Goal: Information Seeking & Learning: Learn about a topic

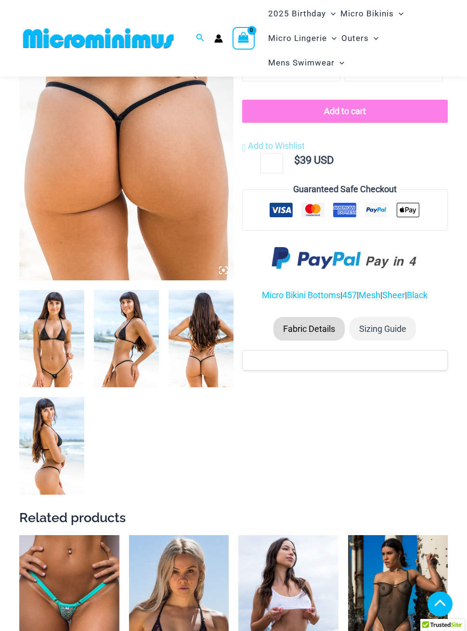
scroll to position [145, 0]
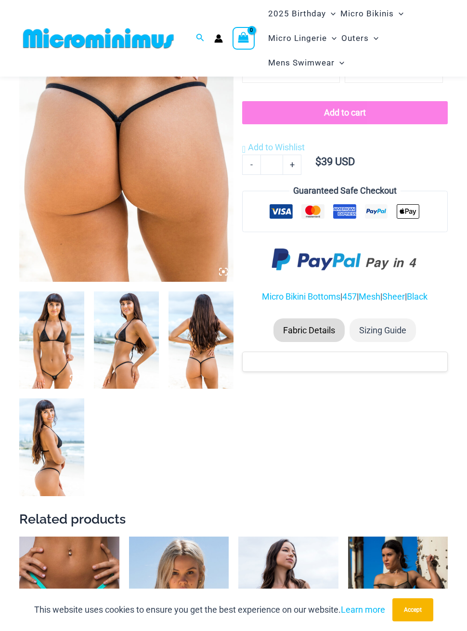
click at [47, 323] on img at bounding box center [51, 340] width 65 height 98
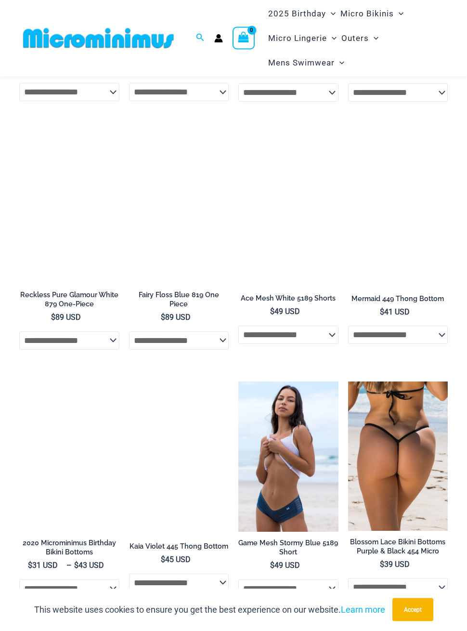
scroll to position [796, 0]
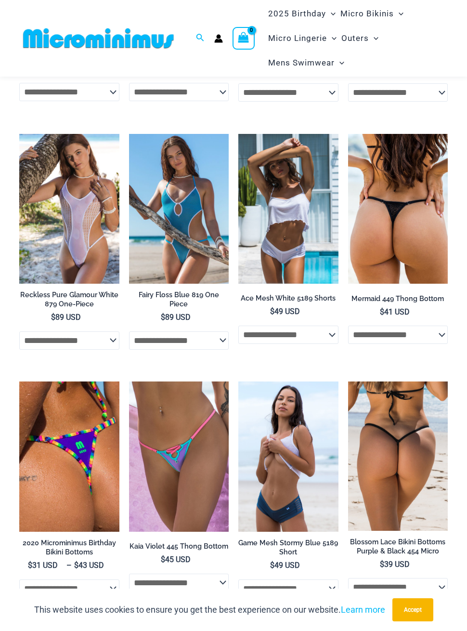
click at [348, 134] on img at bounding box center [348, 134] width 0 height 0
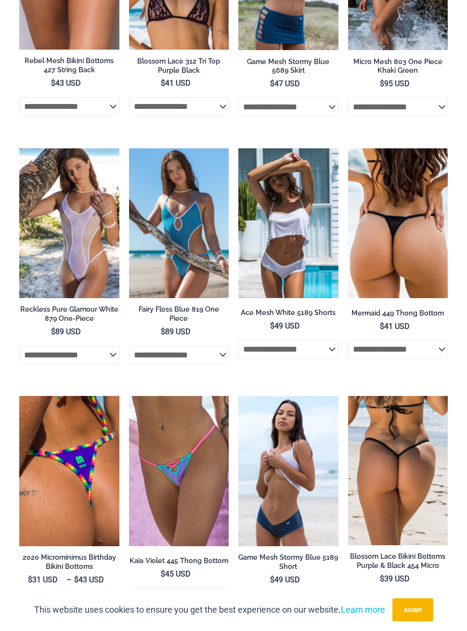
scroll to position [814, 0]
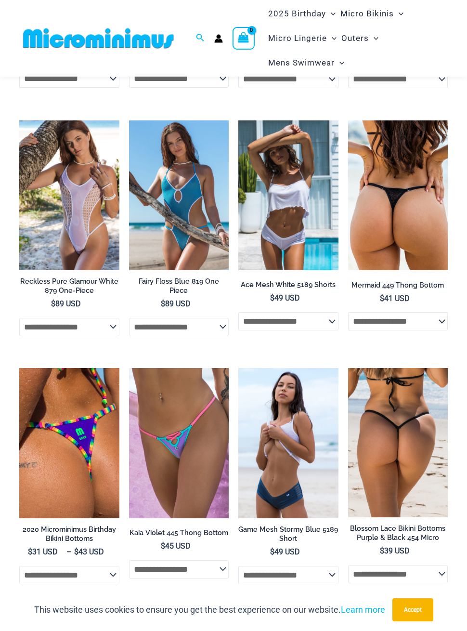
click at [348, 120] on img at bounding box center [348, 120] width 0 height 0
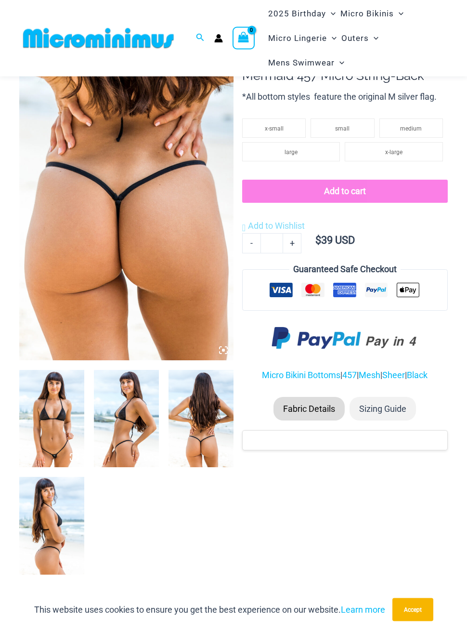
scroll to position [0, 0]
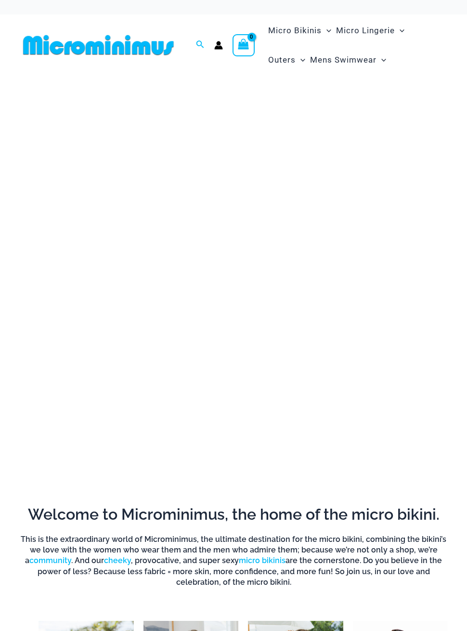
click at [401, 212] on img at bounding box center [233, 159] width 433 height 147
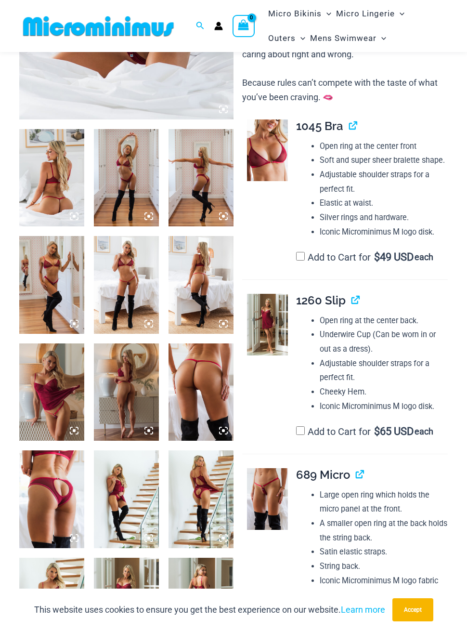
scroll to position [268, 0]
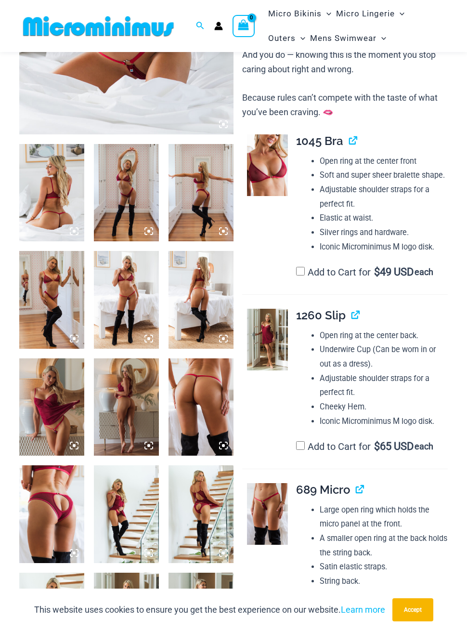
click at [207, 398] on img at bounding box center [201, 407] width 65 height 98
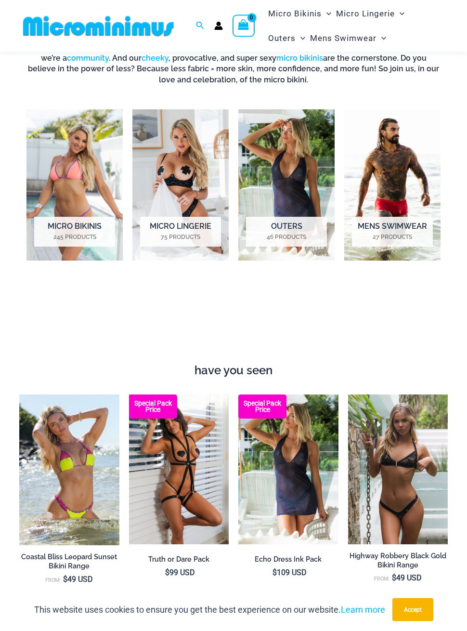
scroll to position [502, 0]
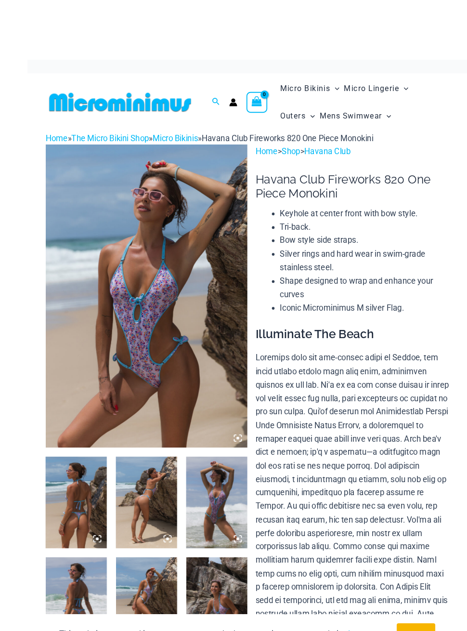
scroll to position [7, 0]
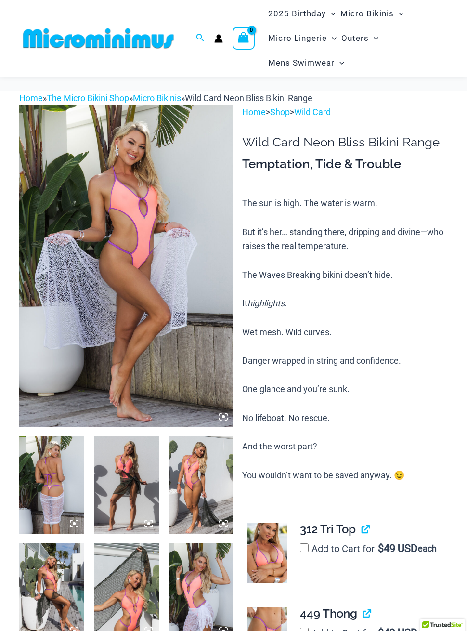
scroll to position [-21, 0]
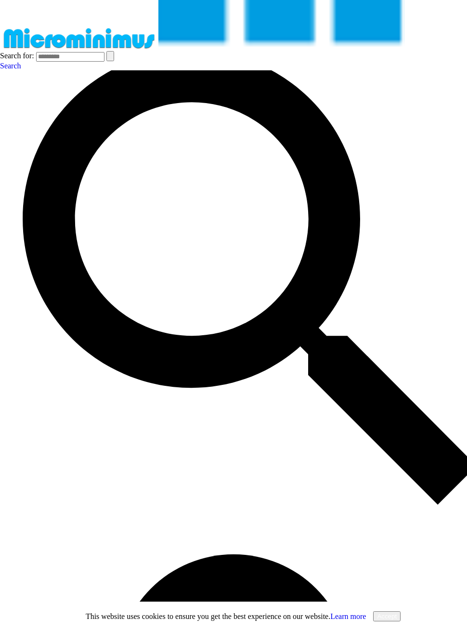
scroll to position [309, 0]
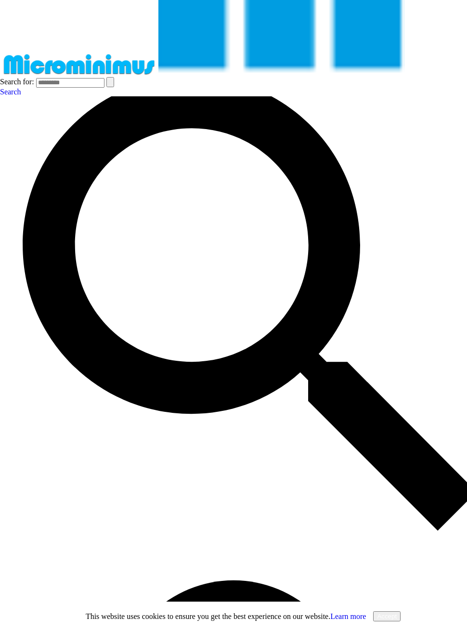
scroll to position [213, 0]
